Goal: Task Accomplishment & Management: Complete application form

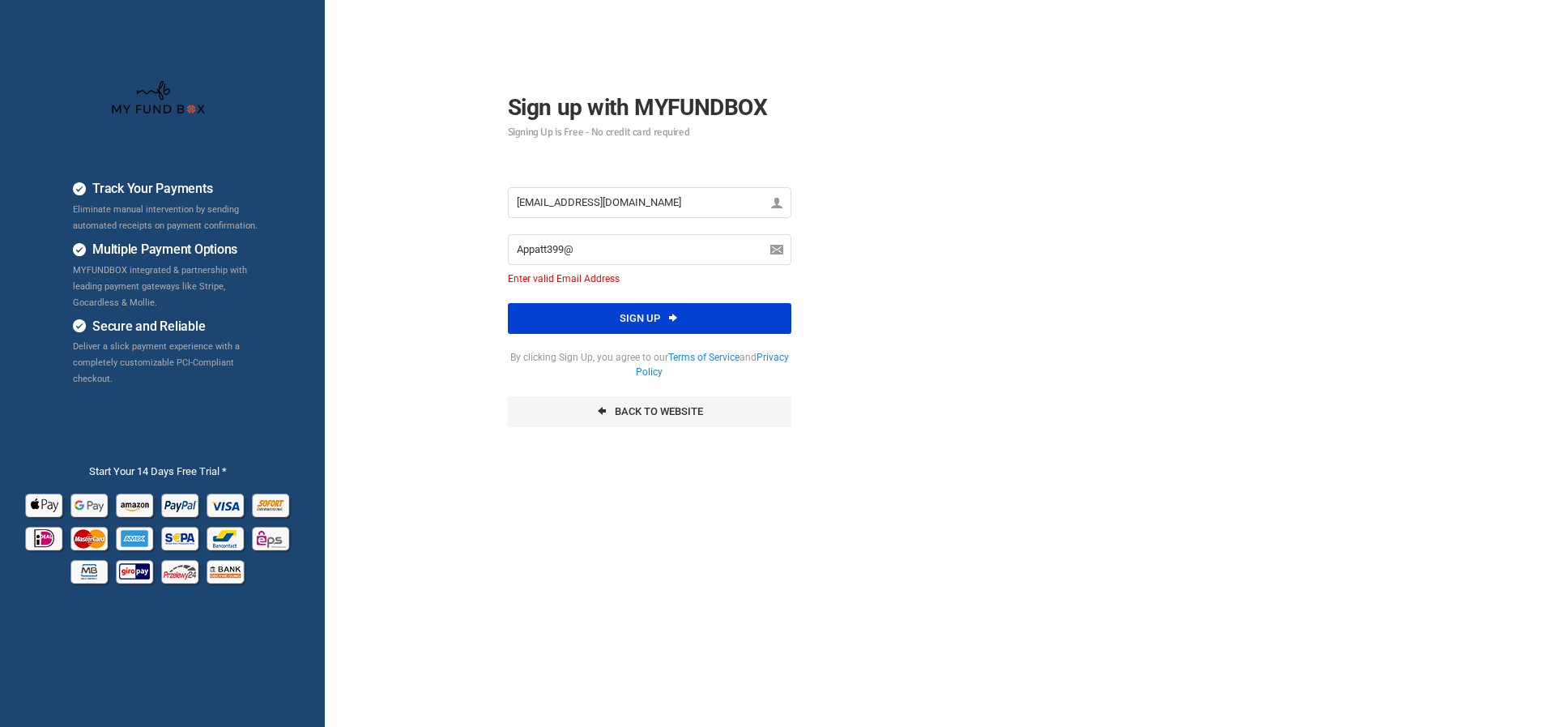
click at [657, 202] on input "[EMAIL_ADDRESS][DOMAIN_NAME]" at bounding box center [650, 202] width 284 height 31
click at [630, 250] on input "Appatt399@" at bounding box center [650, 249] width 284 height 31
paste input "[EMAIL_ADDRESS][DOMAIN_NAME]"
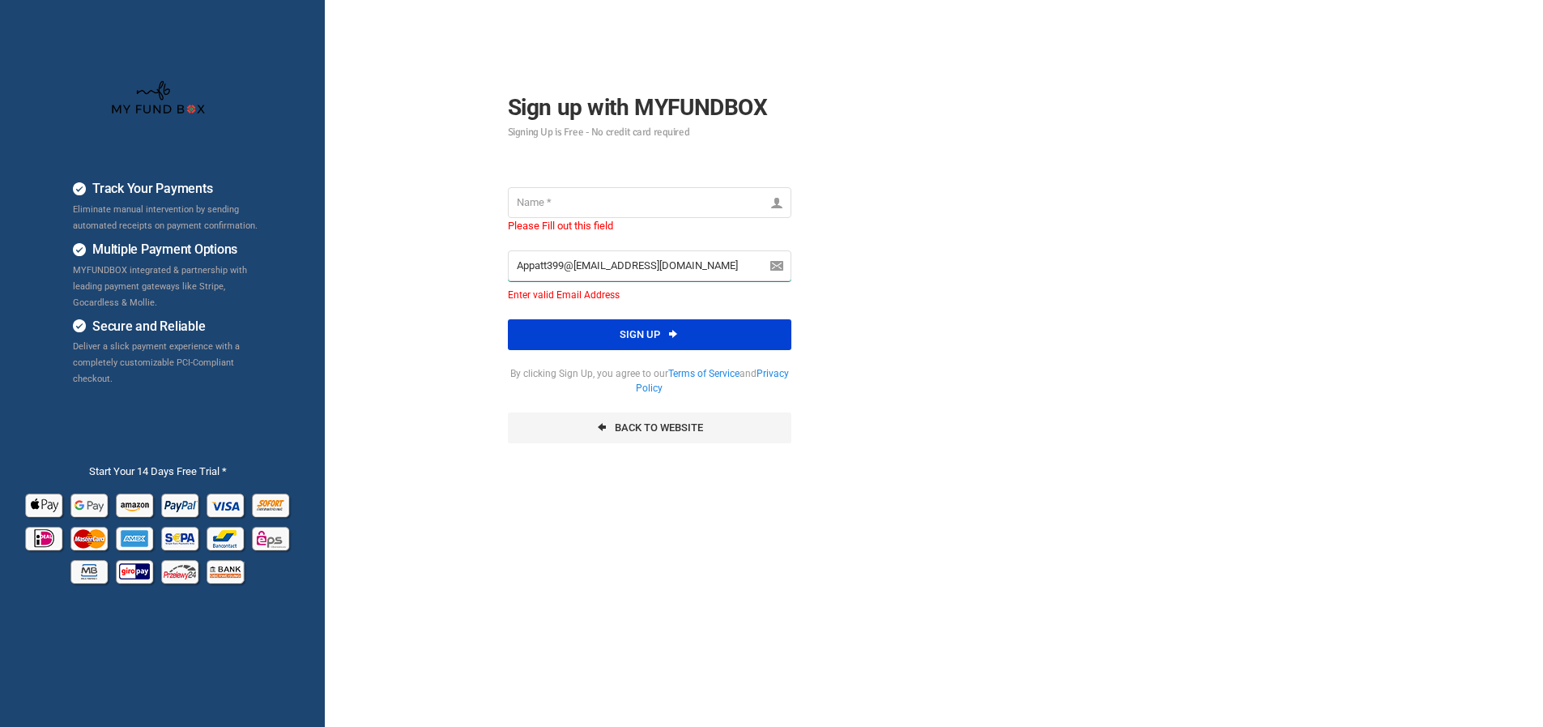
paste input "email"
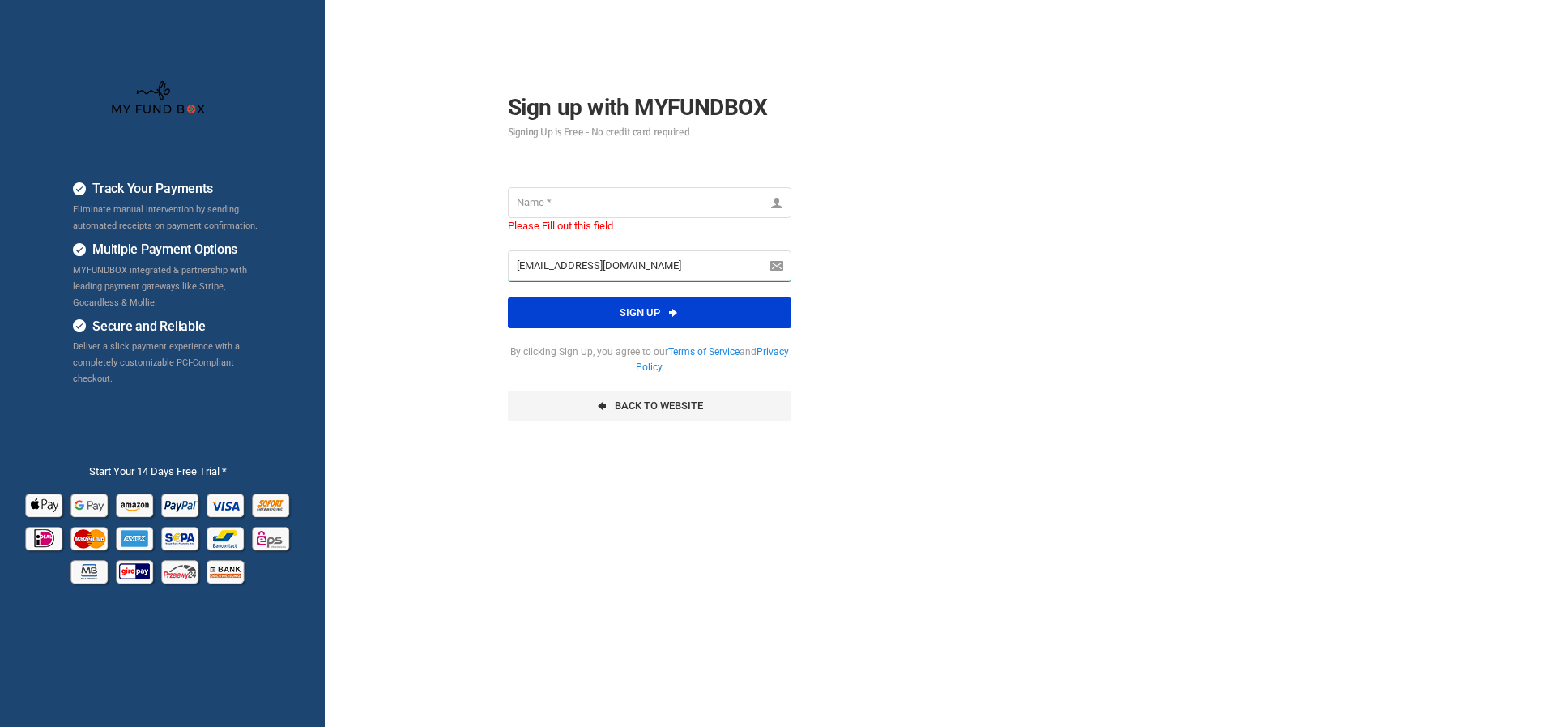
drag, startPoint x: 534, startPoint y: 277, endPoint x: 491, endPoint y: 278, distance: 42.9
click at [492, 278] on div "Please Fill out this field [EMAIL_ADDRESS][DOMAIN_NAME] Enter valid Email Addre…" at bounding box center [650, 304] width 316 height 267
type input "@[DOMAIN_NAME]"
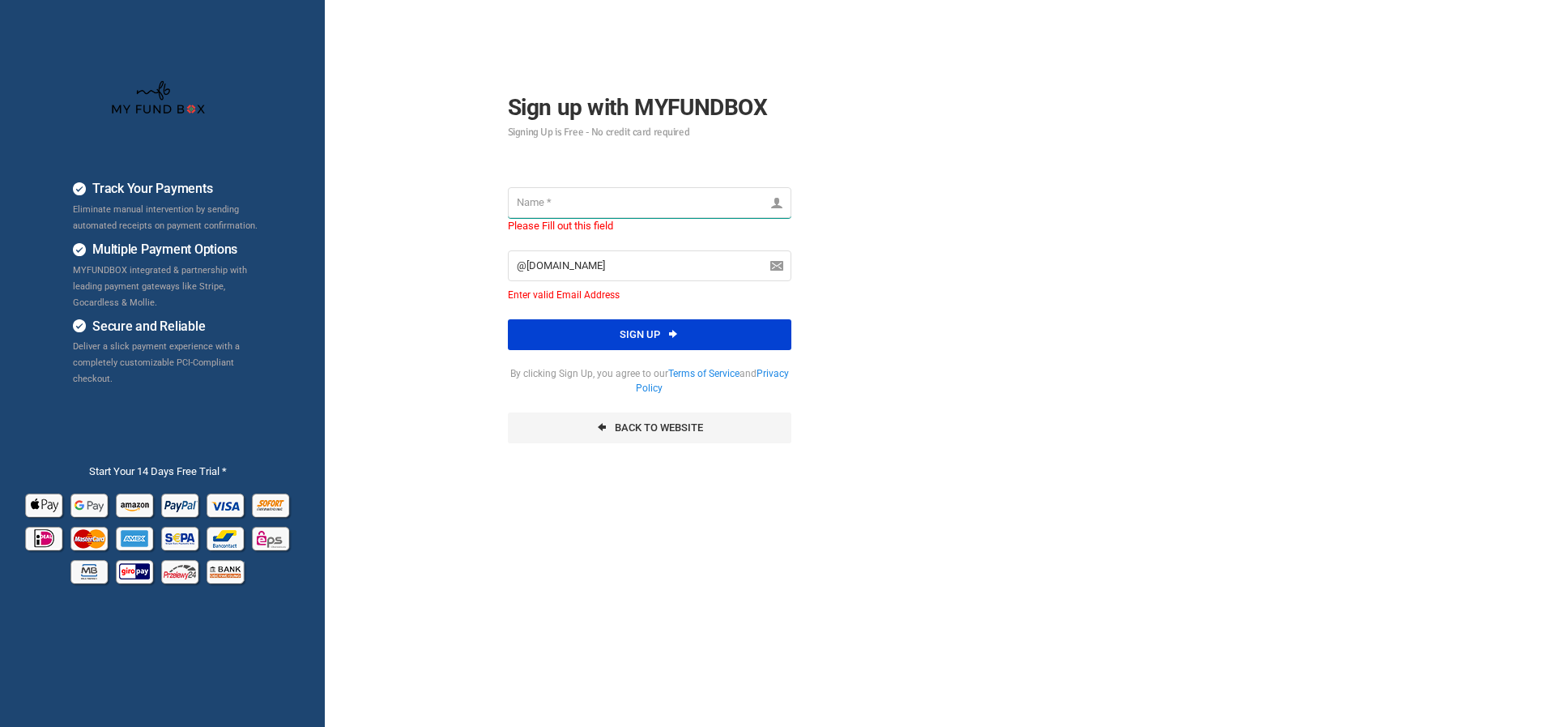
click at [611, 204] on input "text" at bounding box center [650, 202] width 284 height 31
paste input "hwangjunko907"
type input "hwangjunko907"
click at [1101, 211] on div "Track Your Payments Eliminate manual intervention by sending automated receipts…" at bounding box center [771, 405] width 1559 height 810
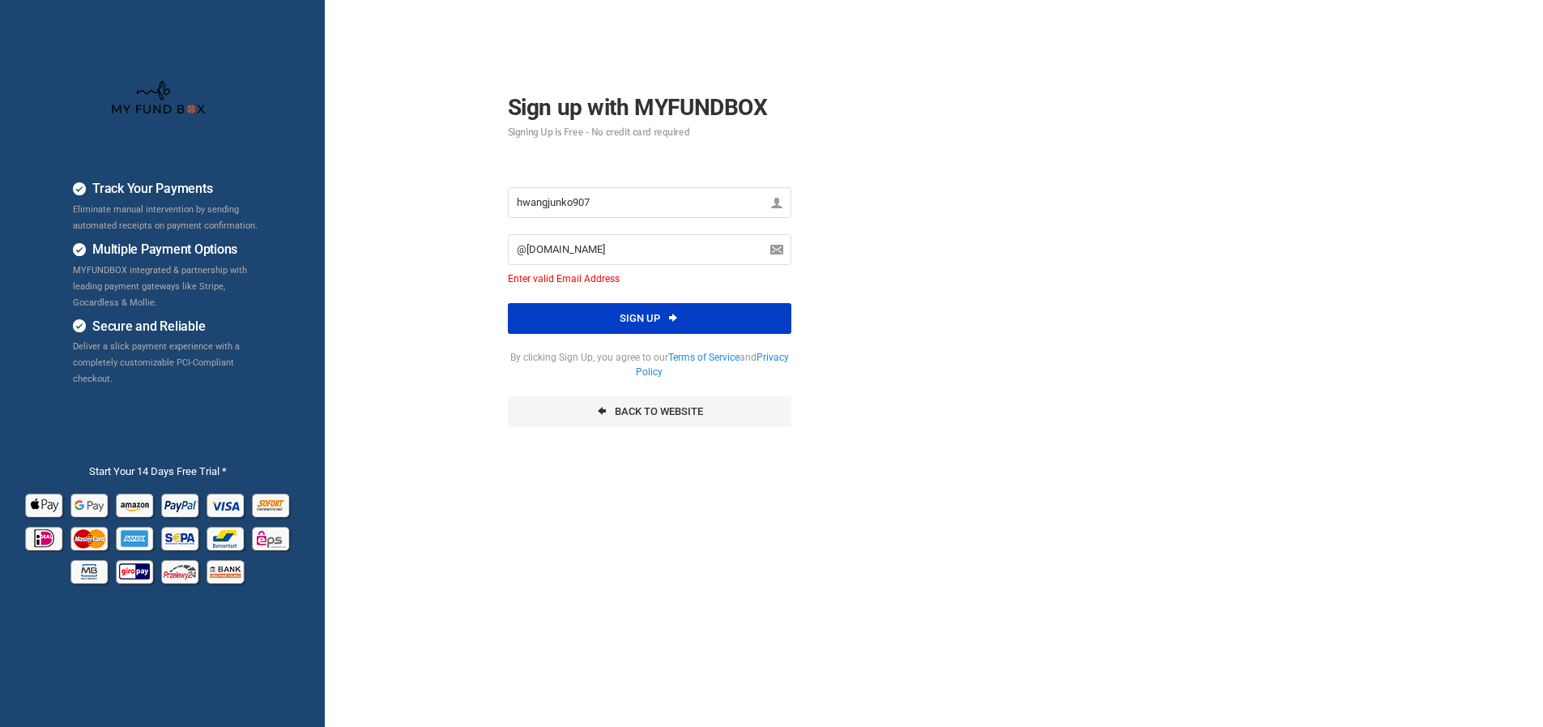
click at [592, 326] on button "Sign up" at bounding box center [650, 318] width 284 height 31
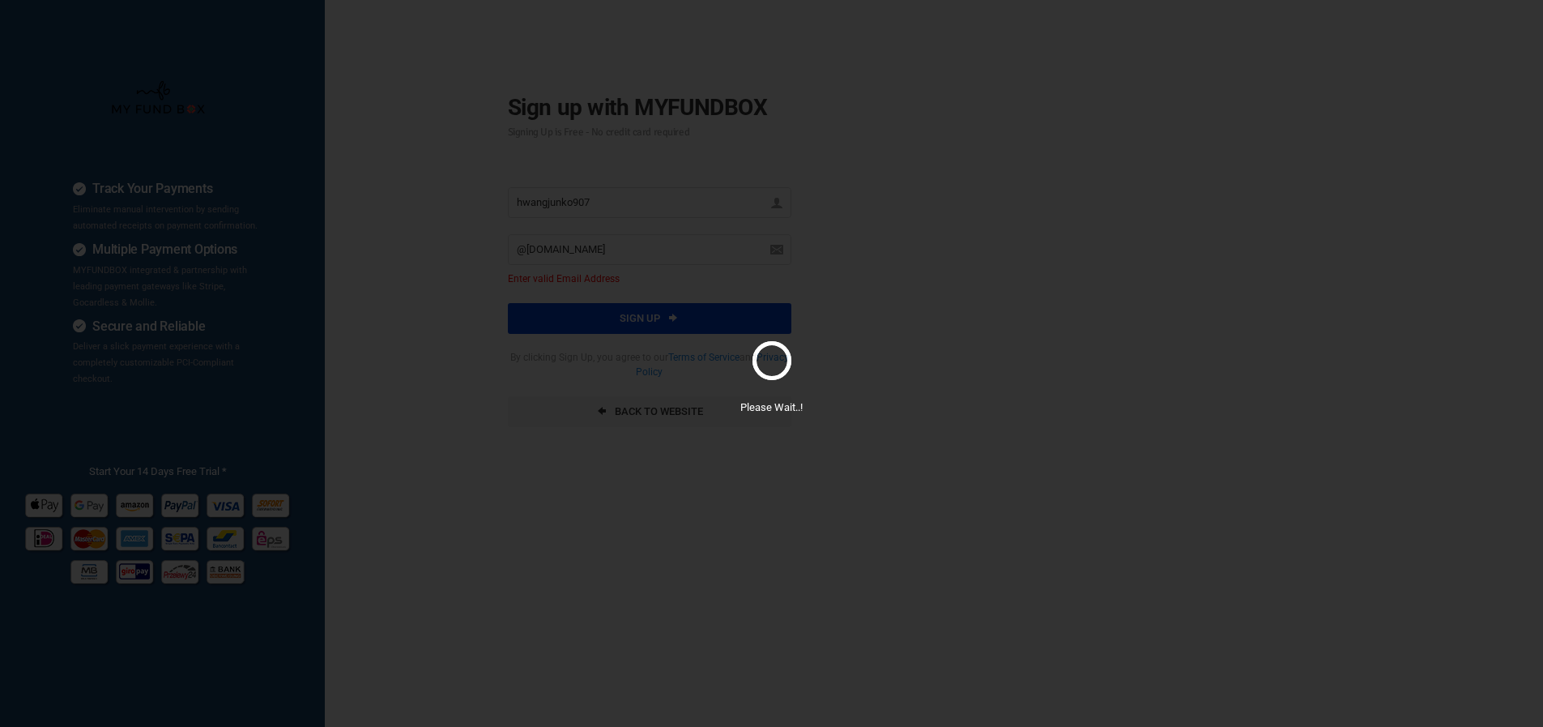
drag, startPoint x: 774, startPoint y: 311, endPoint x: 233, endPoint y: 62, distance: 596.3
click at [762, 306] on div "Please Wait..!" at bounding box center [771, 363] width 1543 height 727
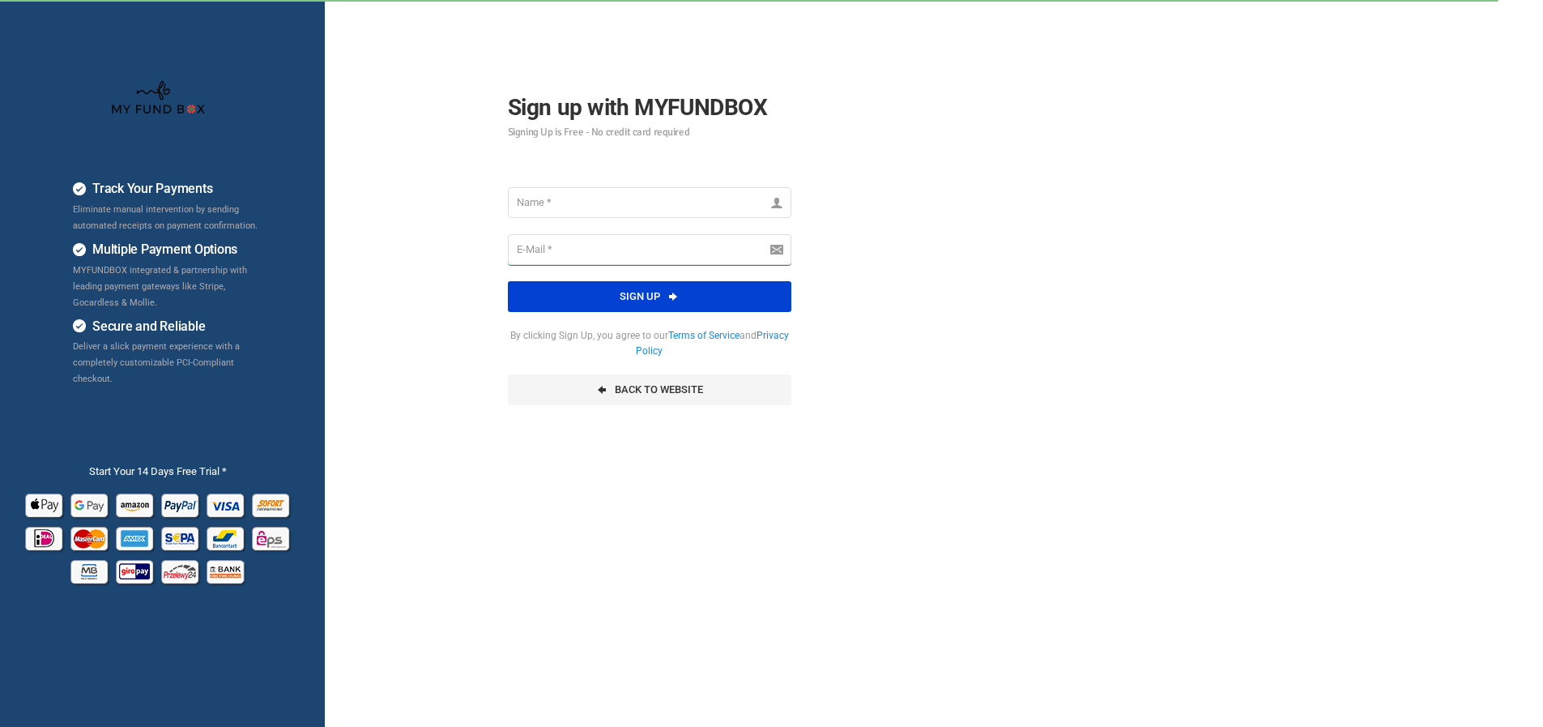
click at [644, 241] on input "email" at bounding box center [650, 249] width 284 height 31
paste input "[EMAIL_ADDRESS][DOMAIN_NAME]"
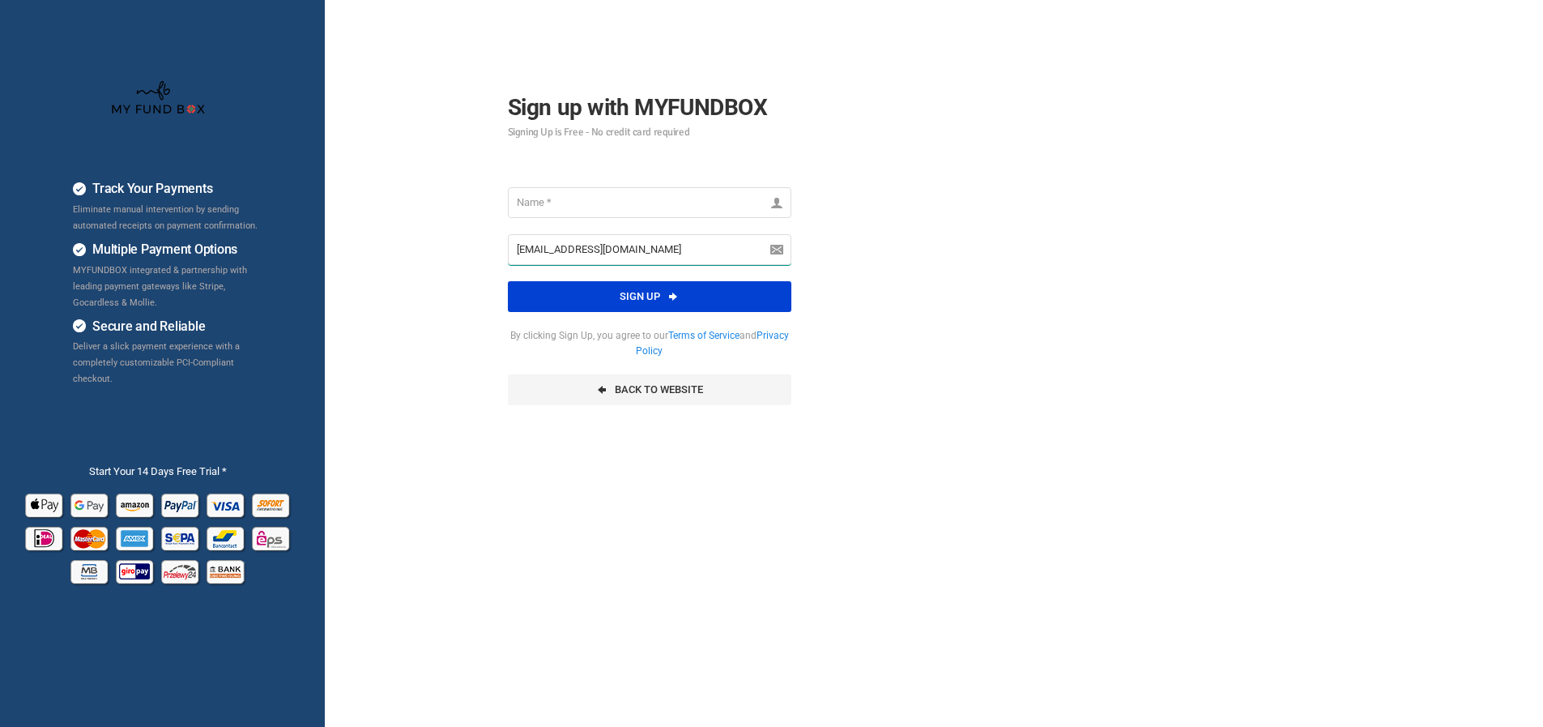
type input "[EMAIL_ADDRESS][DOMAIN_NAME]"
click at [648, 203] on input "text" at bounding box center [650, 202] width 284 height 31
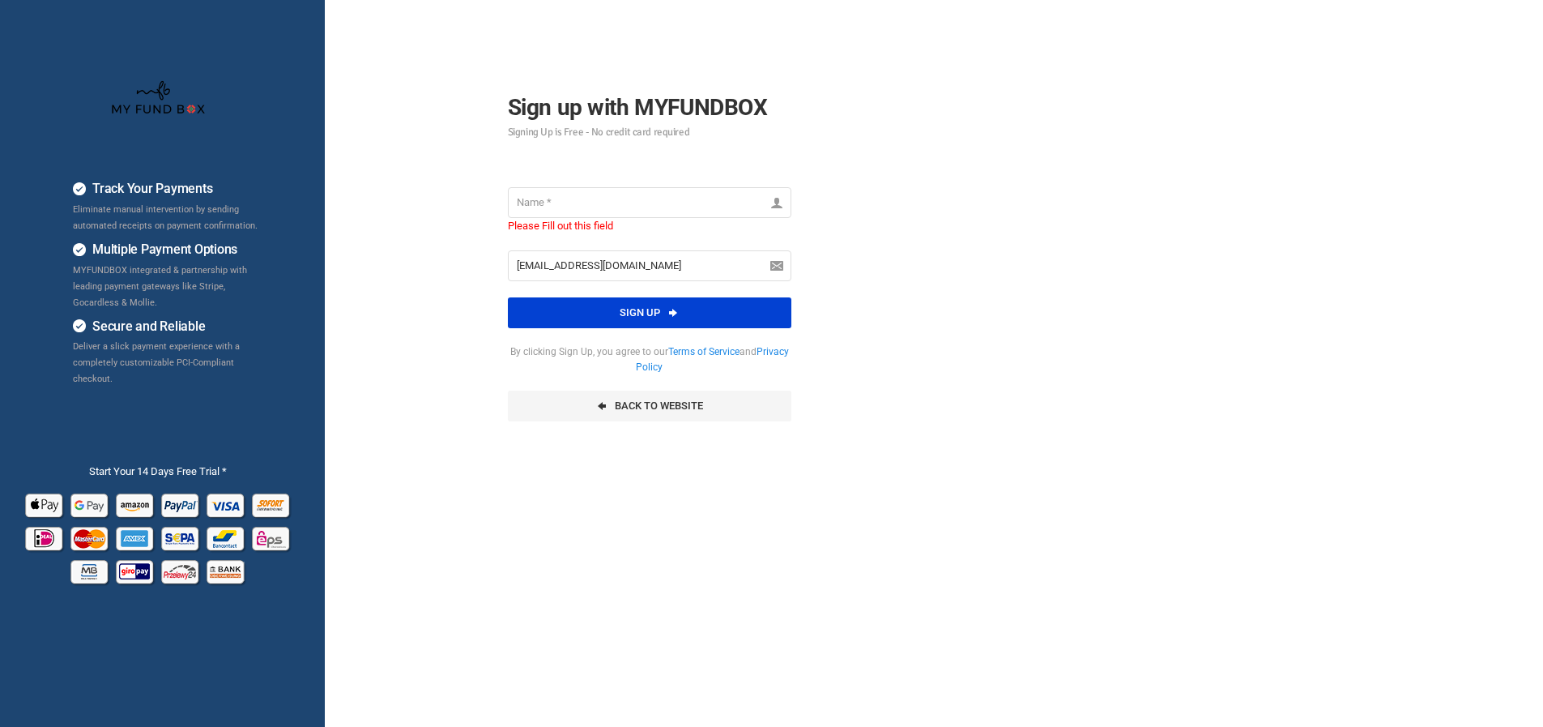
drag, startPoint x: 679, startPoint y: 185, endPoint x: 670, endPoint y: 192, distance: 11.5
click at [679, 185] on div "Please Fill out this field [EMAIL_ADDRESS][DOMAIN_NAME] Enter valid Email Addre…" at bounding box center [650, 304] width 316 height 267
paste input "hwangjunko90"
click at [658, 199] on input "text" at bounding box center [650, 202] width 284 height 31
type input "hwangjunko90"
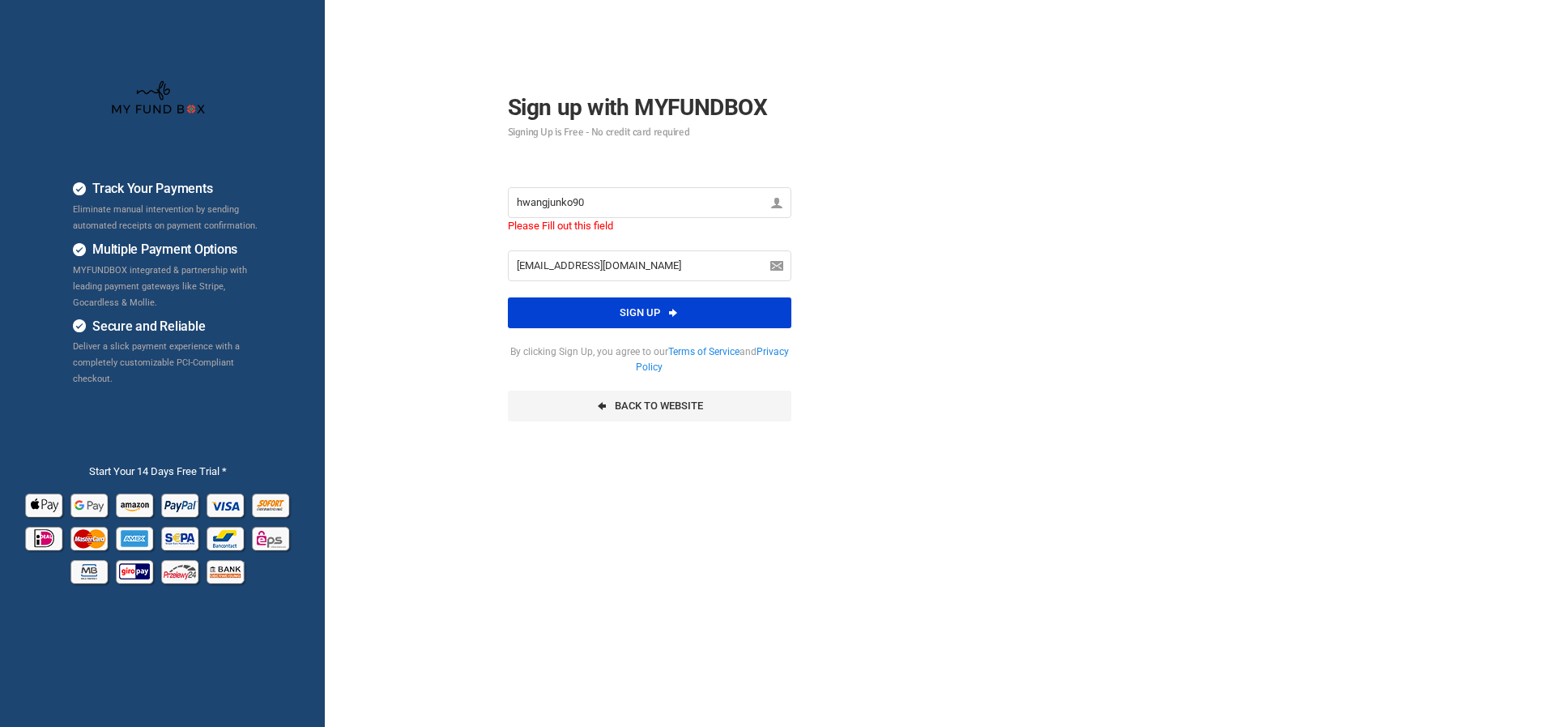
click at [1097, 189] on div "Track Your Payments Eliminate manual intervention by sending automated receipts…" at bounding box center [771, 405] width 1559 height 810
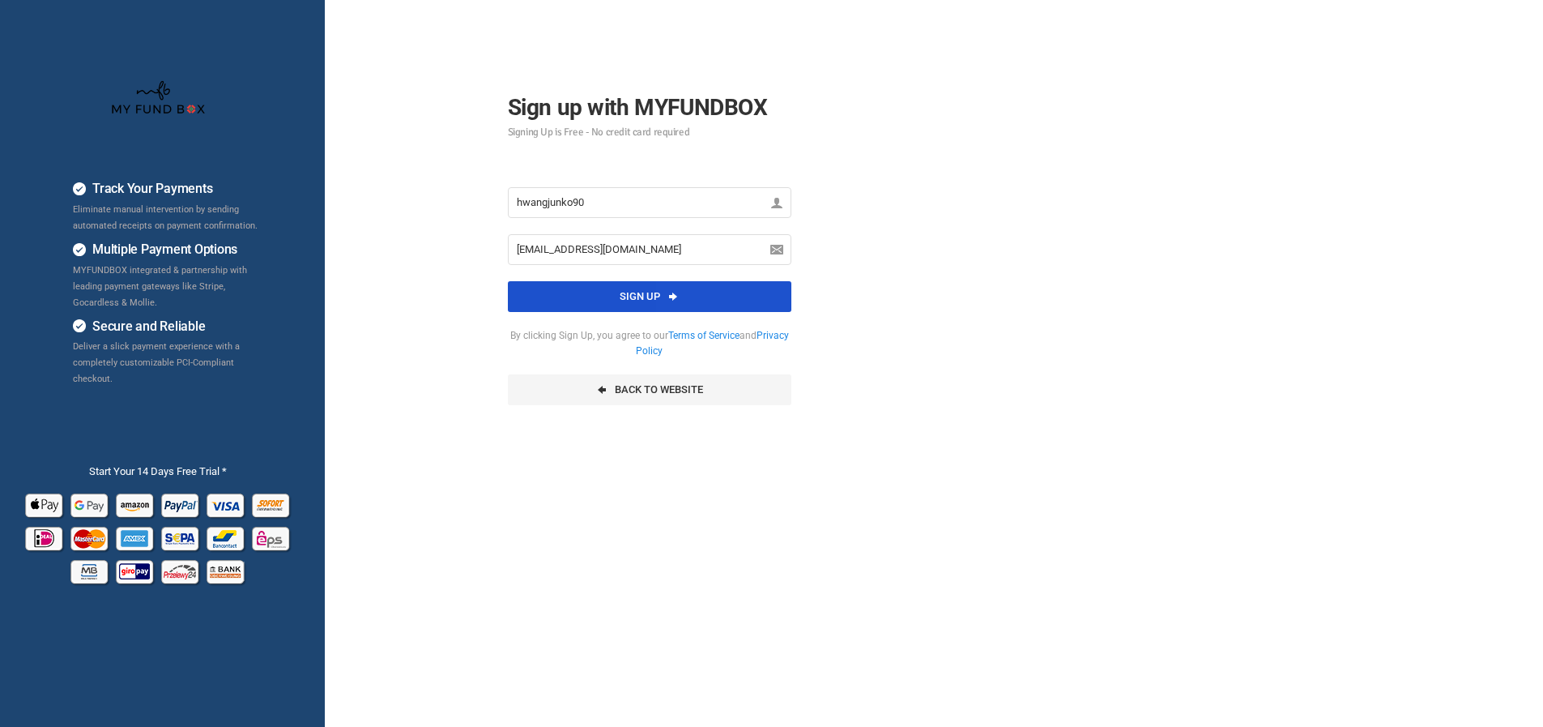
click at [735, 284] on button "Sign up" at bounding box center [650, 296] width 284 height 31
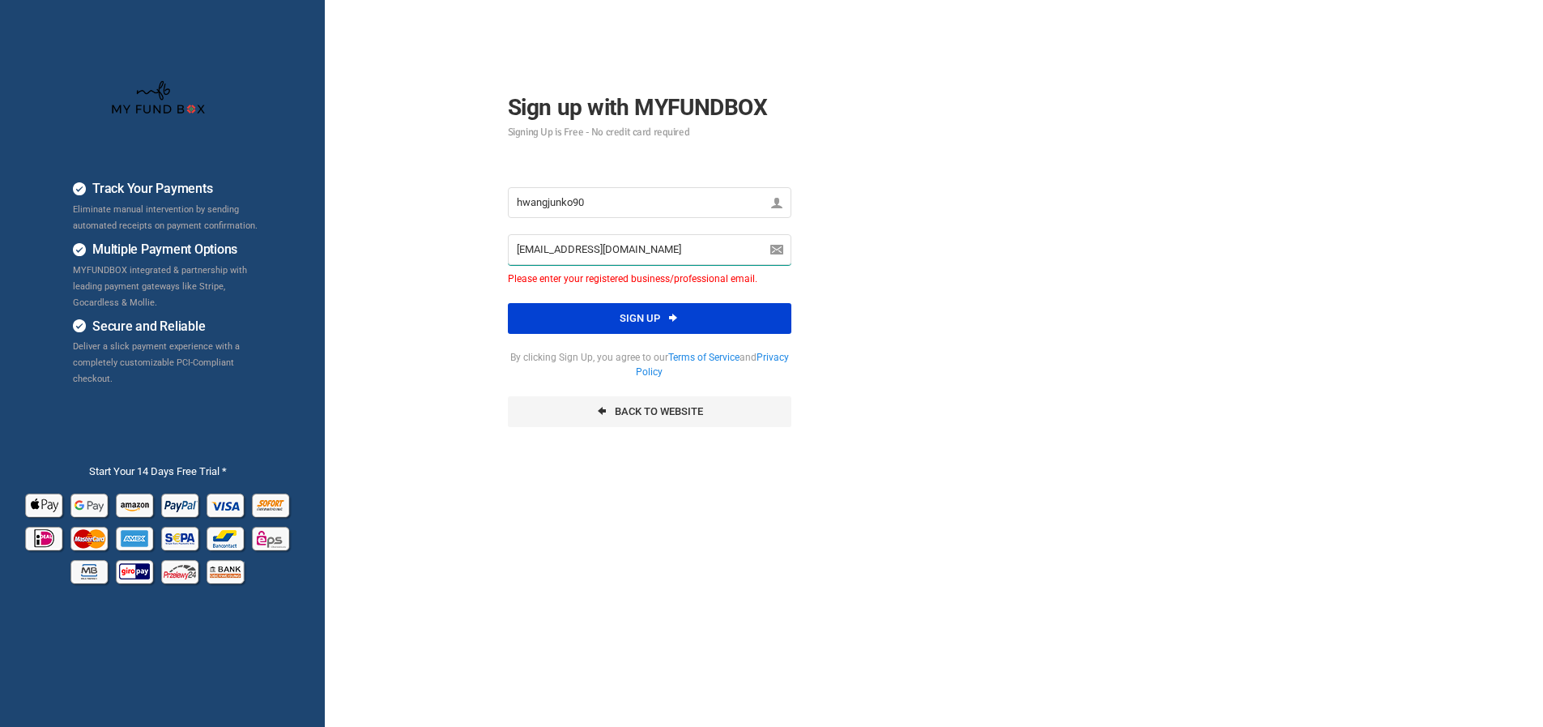
click at [715, 245] on input "[EMAIL_ADDRESS][DOMAIN_NAME]" at bounding box center [650, 249] width 284 height 31
paste input "kukopp588@163"
type input "kukopp588@163.com"
click at [713, 306] on button "Sign up" at bounding box center [650, 318] width 284 height 31
click at [685, 321] on button "Sign up" at bounding box center [650, 318] width 284 height 31
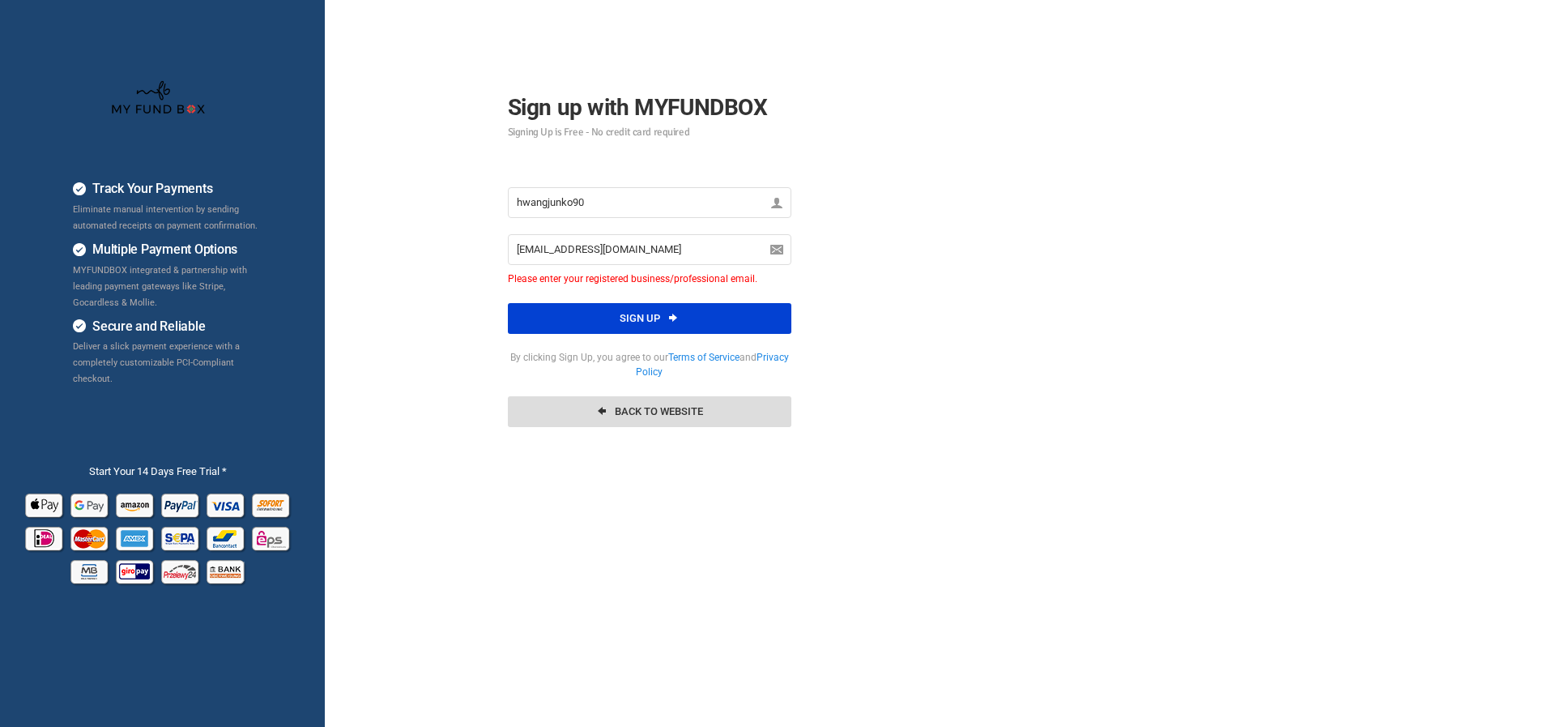
click at [597, 420] on link "Back To Website" at bounding box center [650, 411] width 284 height 31
